Goal: Task Accomplishment & Management: Use online tool/utility

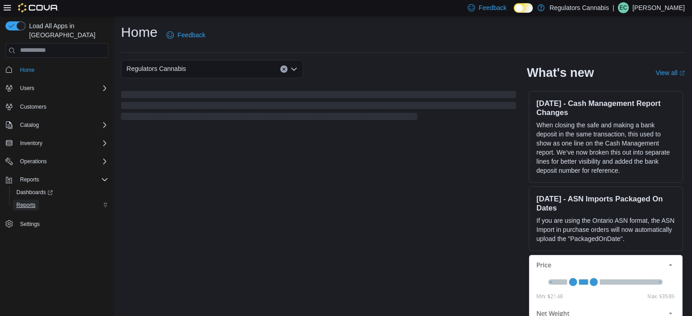
click at [30, 201] on span "Reports" at bounding box center [25, 204] width 19 height 7
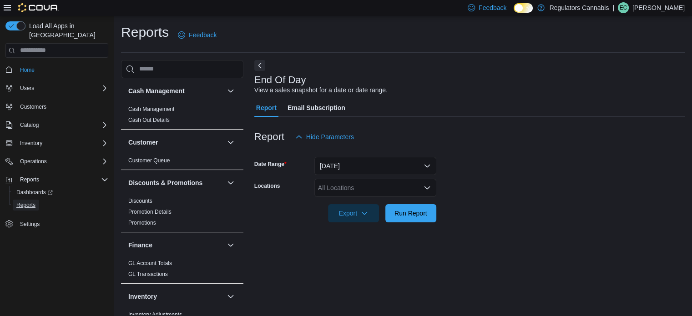
scroll to position [6, 0]
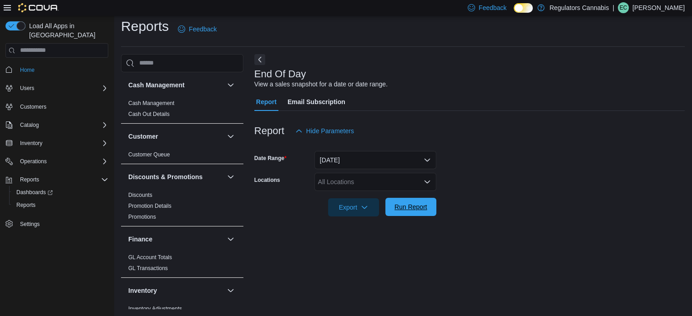
click at [433, 212] on button "Run Report" at bounding box center [410, 207] width 51 height 18
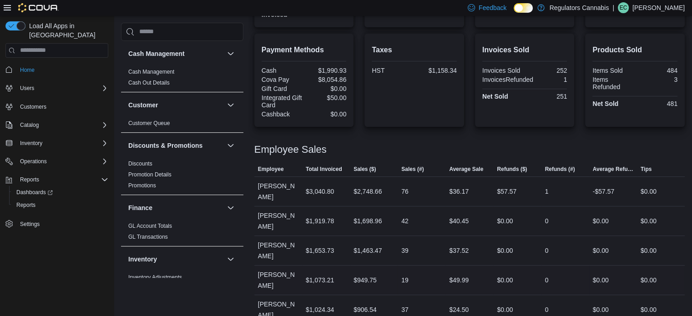
scroll to position [347, 0]
